Goal: Navigation & Orientation: Go to known website

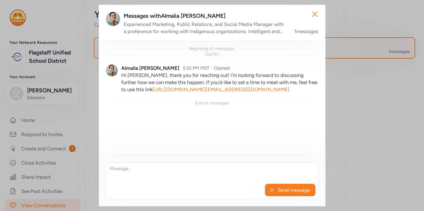
click at [250, 20] on div "Messages with [PERSON_NAME] Experienced Marketing, Public Relations, and Social…" at bounding box center [221, 23] width 195 height 23
click at [250, 25] on div "Experienced Marketing, Public Relations, and Social Media Manager with a prefer…" at bounding box center [206, 28] width 164 height 14
click at [317, 13] on icon "button" at bounding box center [314, 13] width 9 height 9
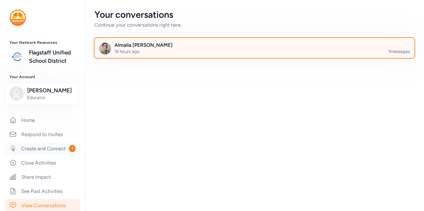
click at [38, 147] on link "Create and Connect 1" at bounding box center [43, 148] width 76 height 13
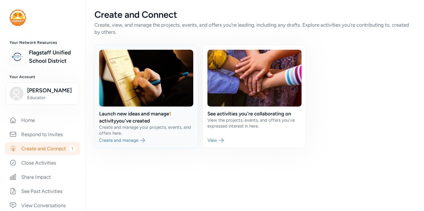
click at [140, 142] on link at bounding box center [147, 96] width 104 height 103
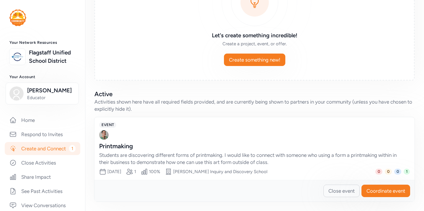
scroll to position [73, 0]
click at [385, 193] on span "Coordinate event" at bounding box center [386, 190] width 39 height 7
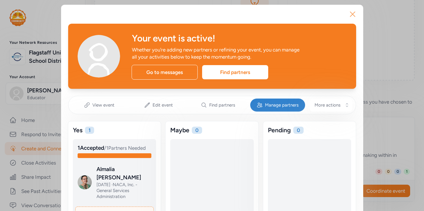
click at [354, 12] on icon "button" at bounding box center [352, 13] width 9 height 9
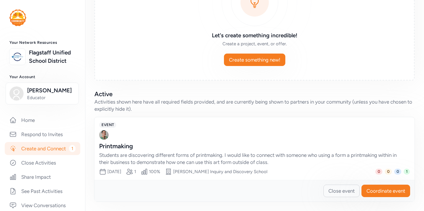
click at [35, 152] on link "Create and Connect 1" at bounding box center [43, 148] width 76 height 13
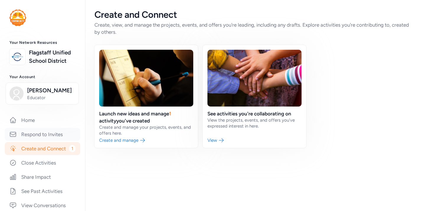
click at [40, 135] on link "Respond to Invites" at bounding box center [43, 134] width 76 height 13
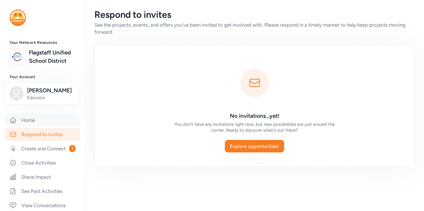
click at [36, 117] on link "Home" at bounding box center [43, 119] width 76 height 13
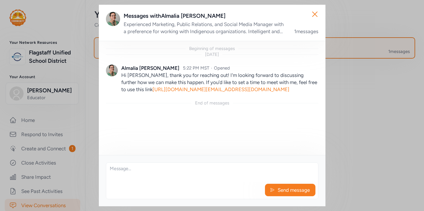
click at [268, 92] on link "[URL][DOMAIN_NAME][EMAIL_ADDRESS][DOMAIN_NAME]" at bounding box center [221, 89] width 137 height 6
